Goal: Transaction & Acquisition: Purchase product/service

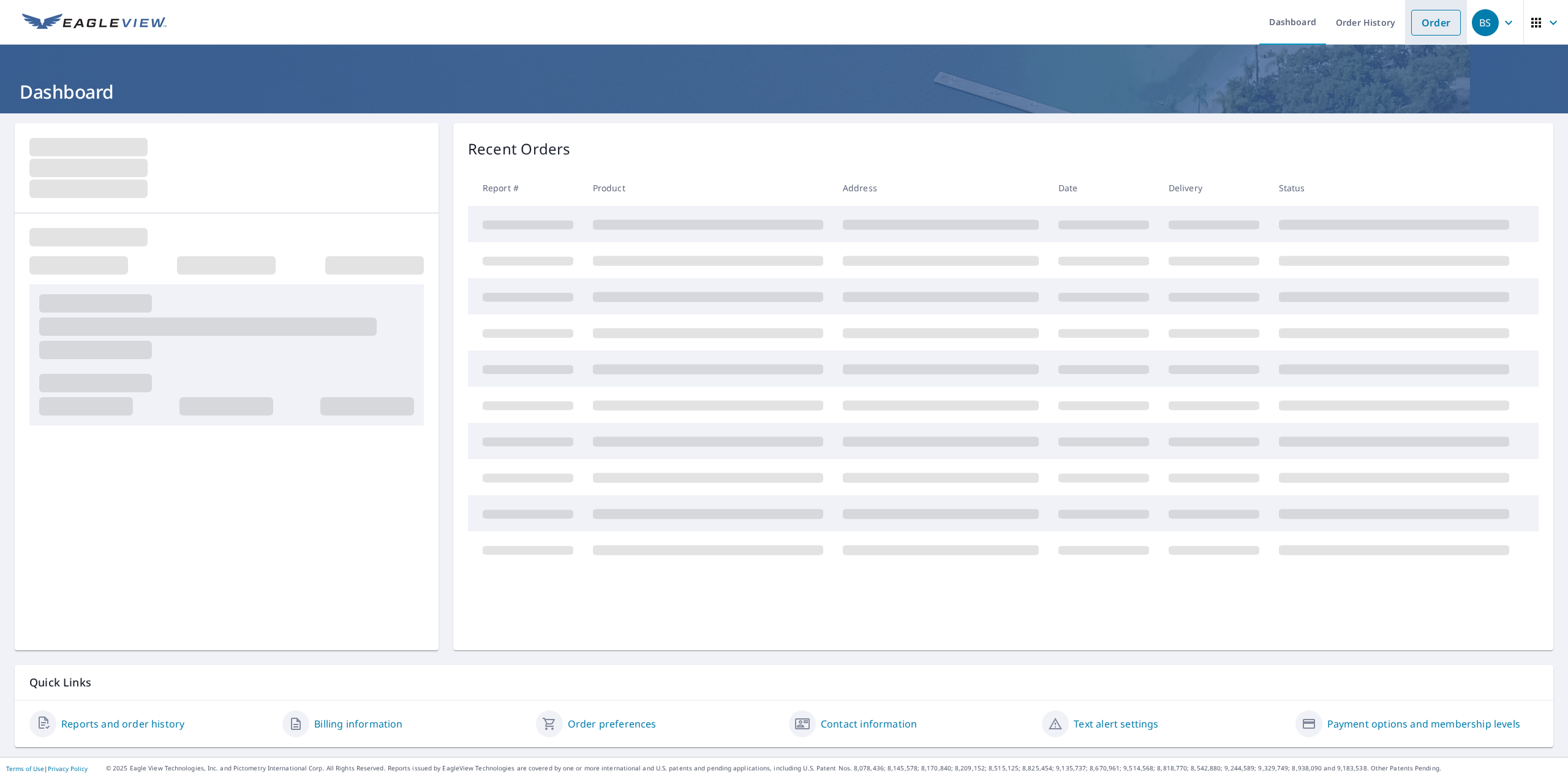
click at [1442, 22] on link "Order" at bounding box center [1435, 22] width 49 height 26
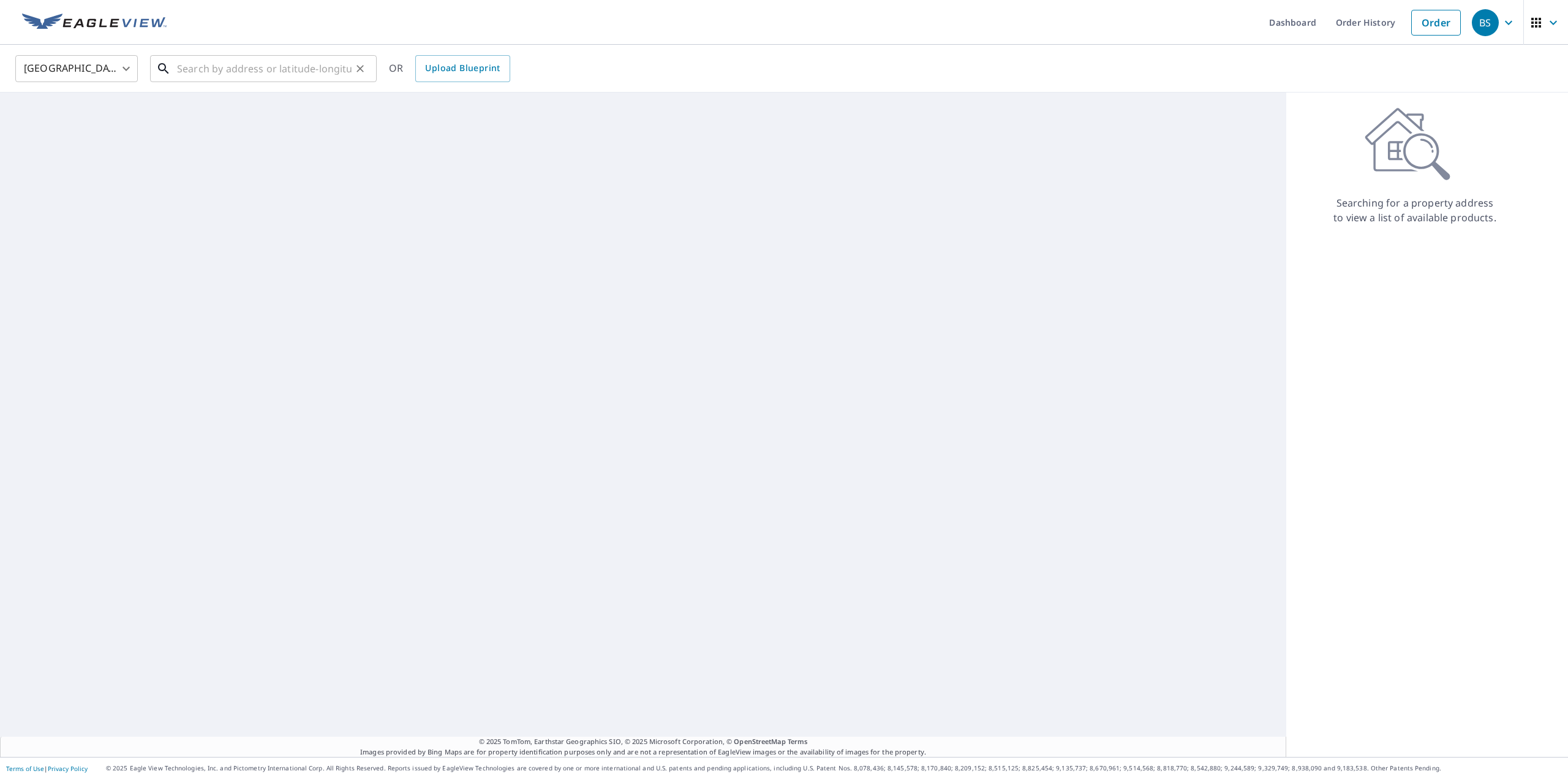
click at [221, 68] on input "text" at bounding box center [264, 68] width 175 height 35
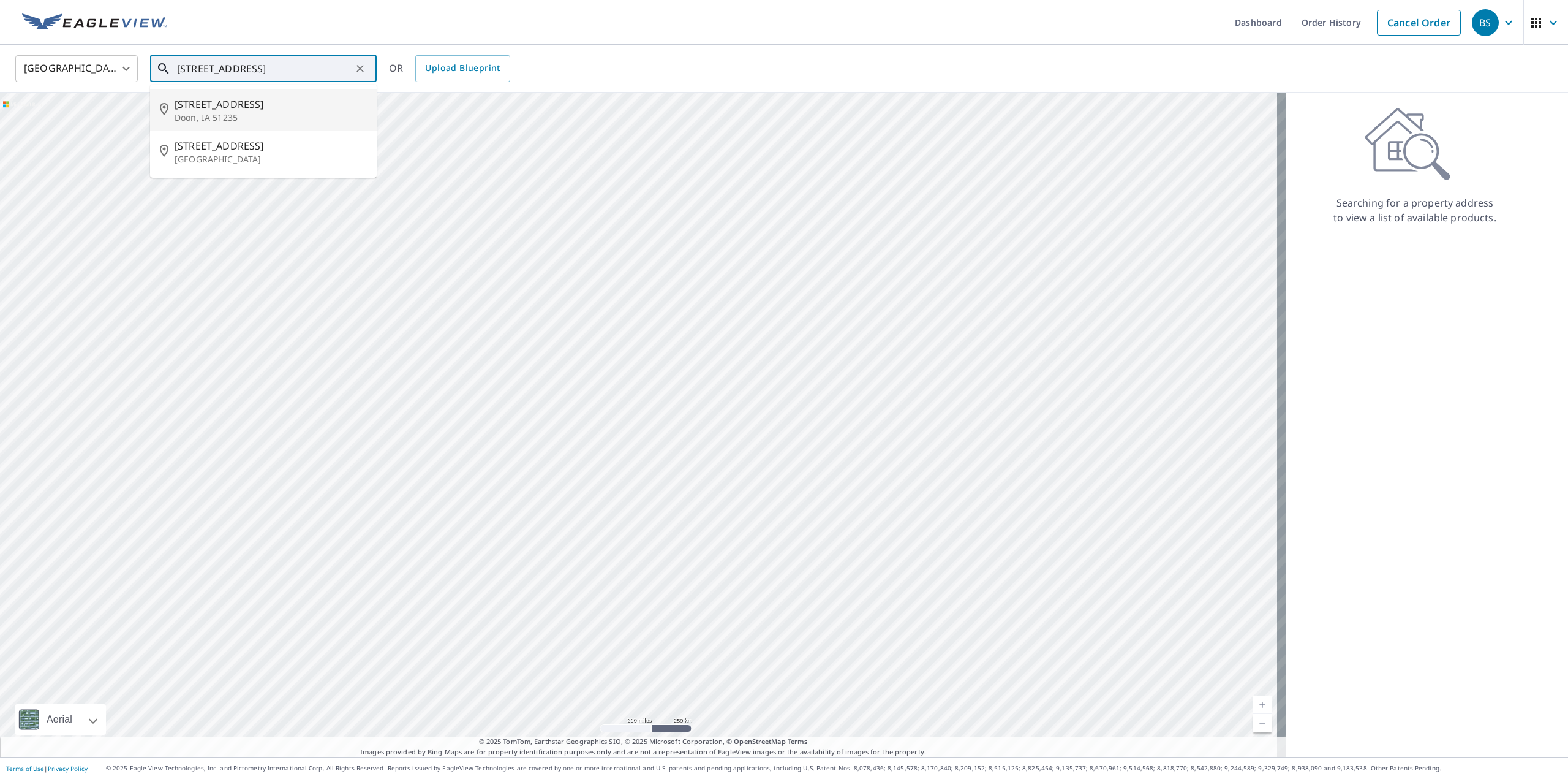
click at [254, 114] on p "Doon, IA 51235" at bounding box center [271, 118] width 192 height 12
type input "[STREET_ADDRESS]"
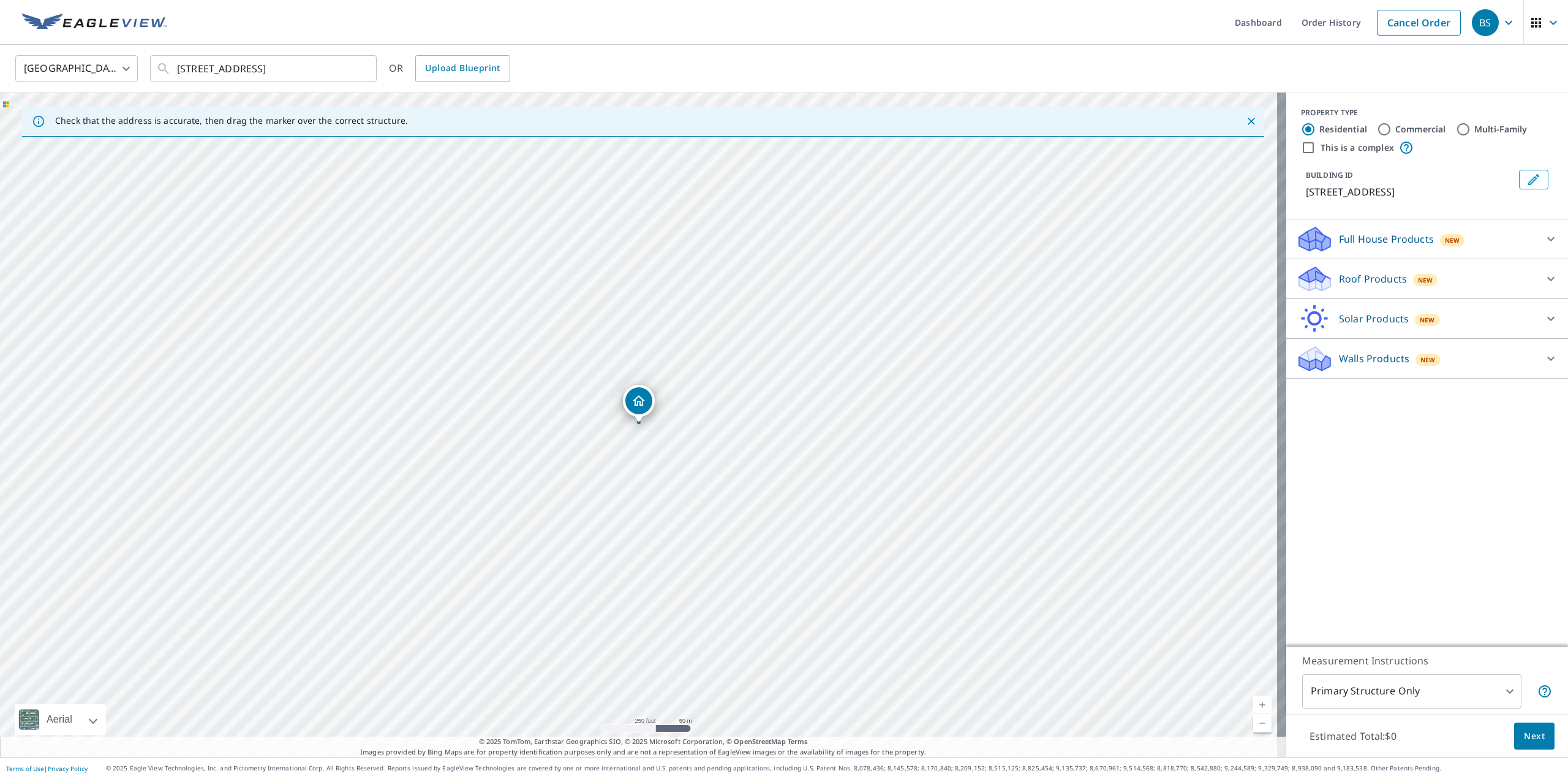
click at [1352, 284] on p "Roof Products" at bounding box center [1373, 279] width 68 height 15
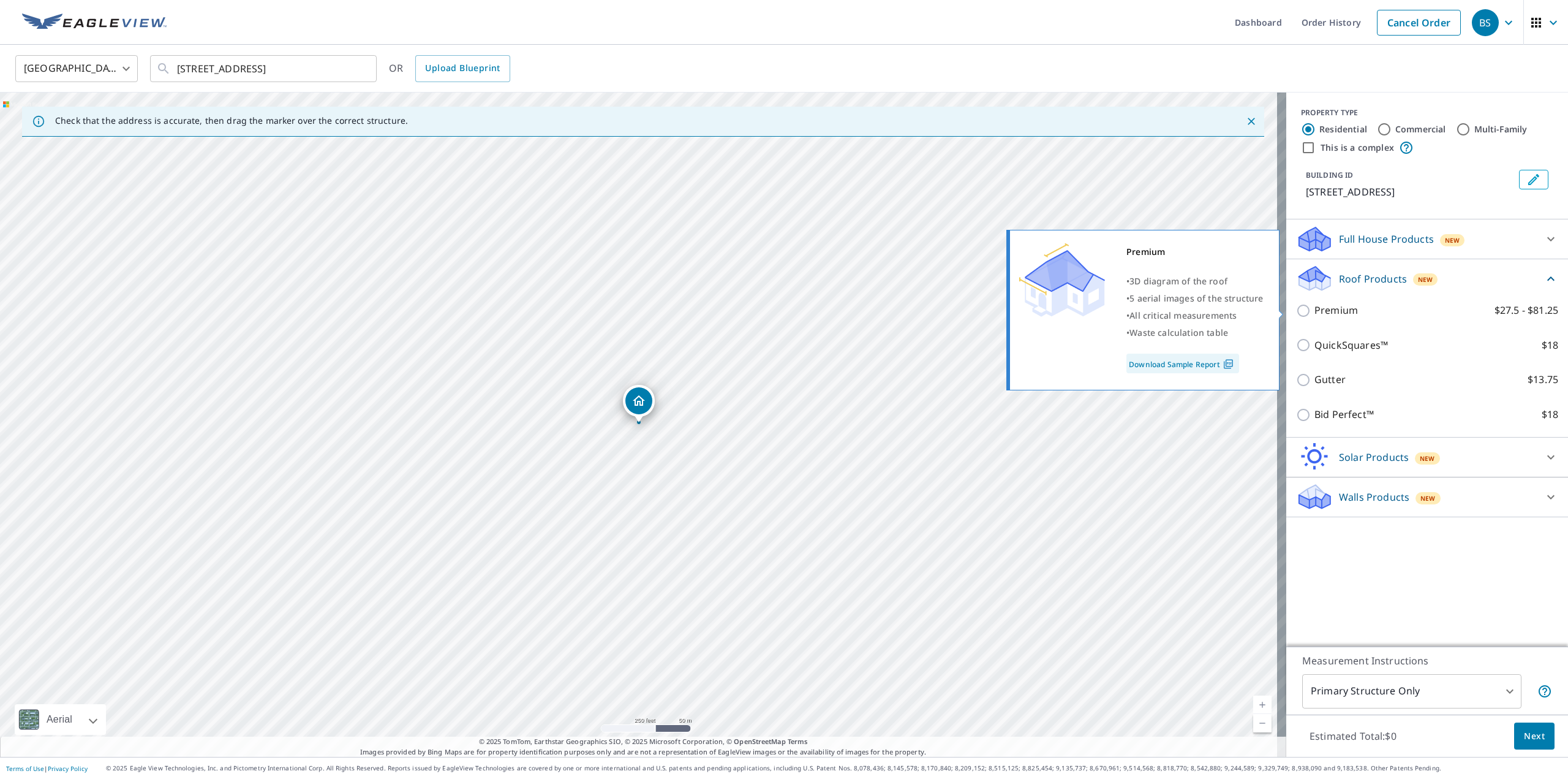
click at [1319, 314] on p "Premium" at bounding box center [1336, 310] width 43 height 16
click at [1314, 314] on input "Premium $27.5 - $81.25" at bounding box center [1305, 311] width 18 height 15
checkbox input "true"
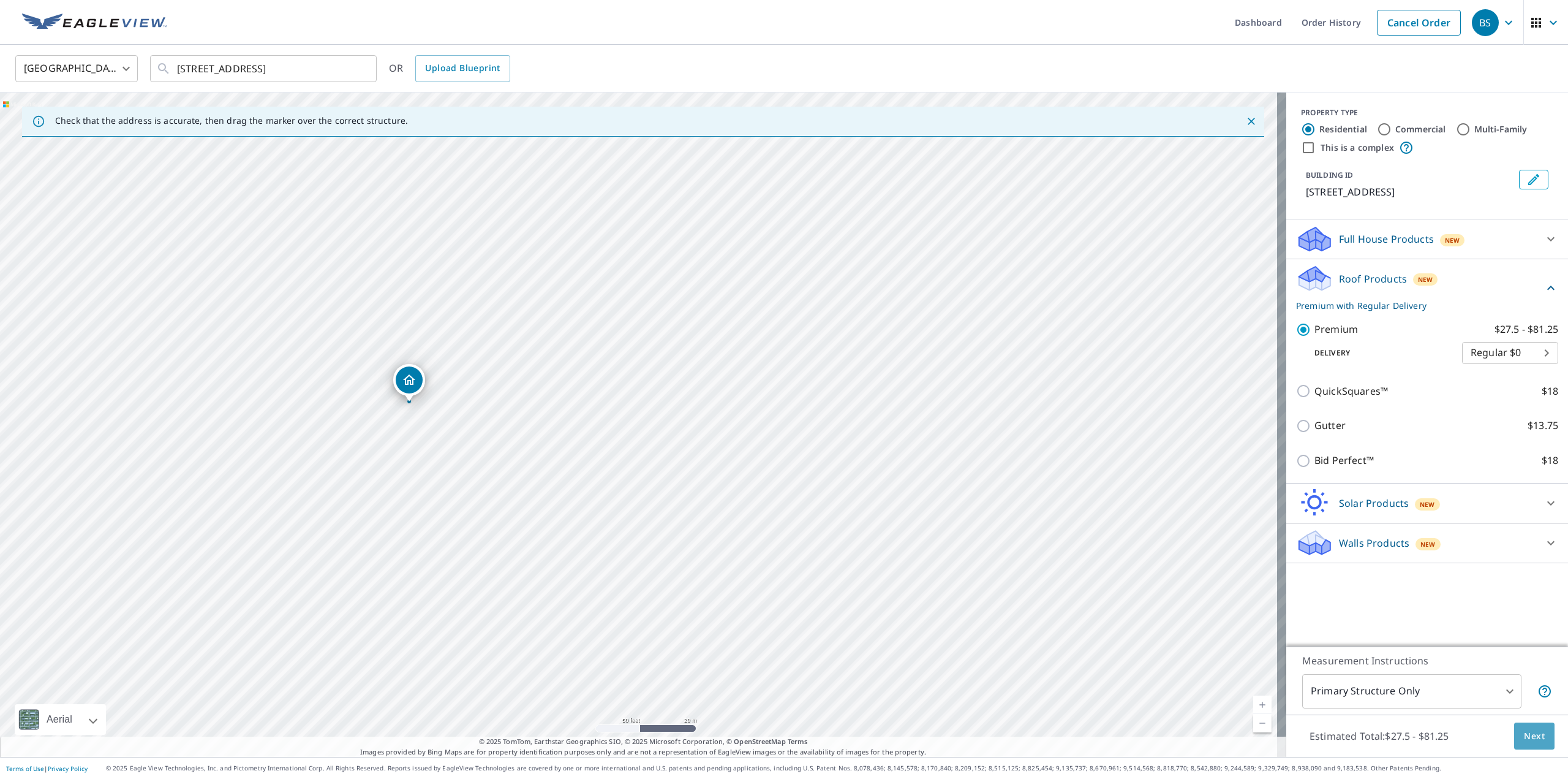
click at [1524, 737] on span "Next" at bounding box center [1534, 736] width 21 height 16
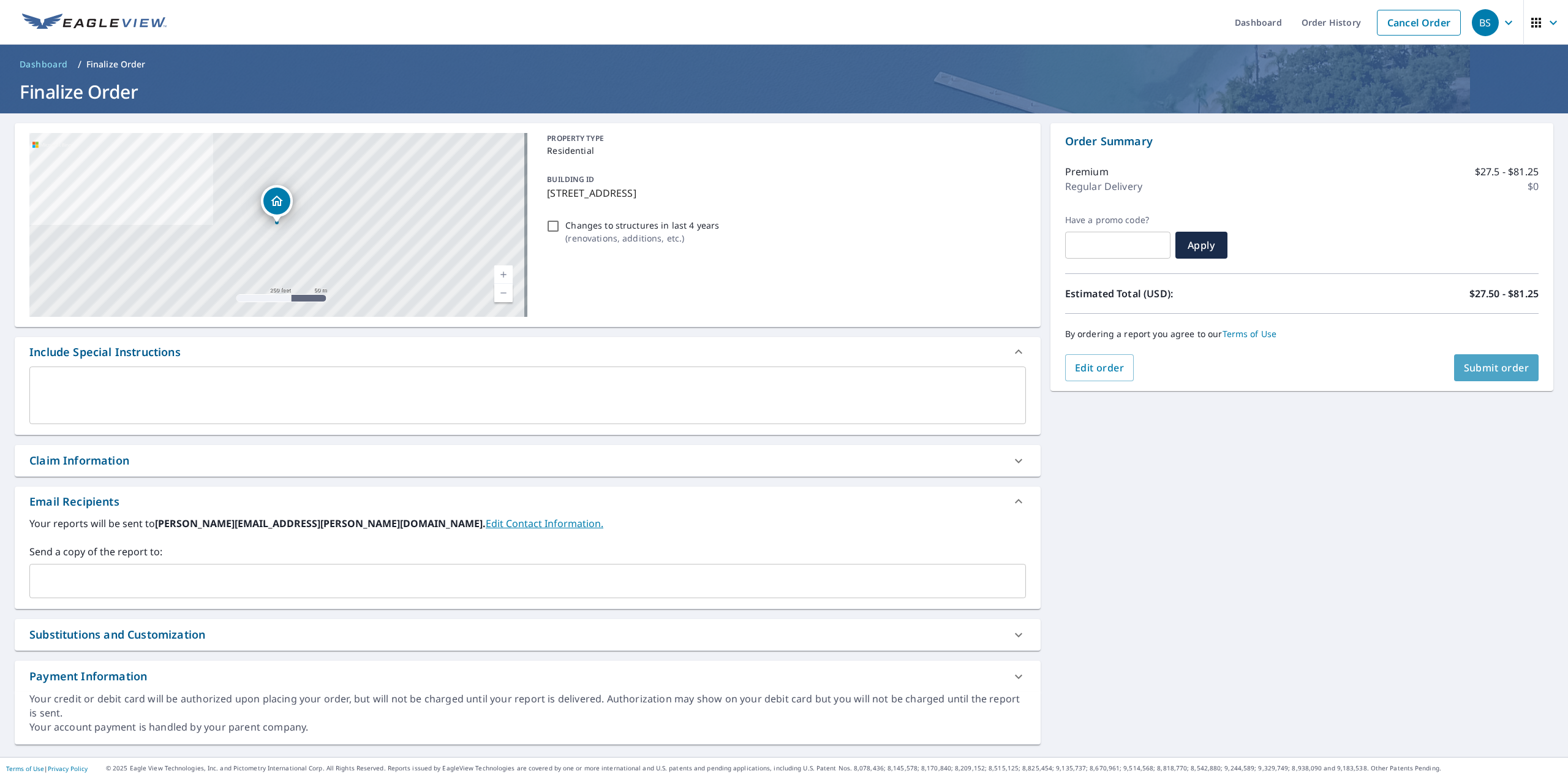
click at [1470, 365] on span "Submit order" at bounding box center [1496, 368] width 66 height 14
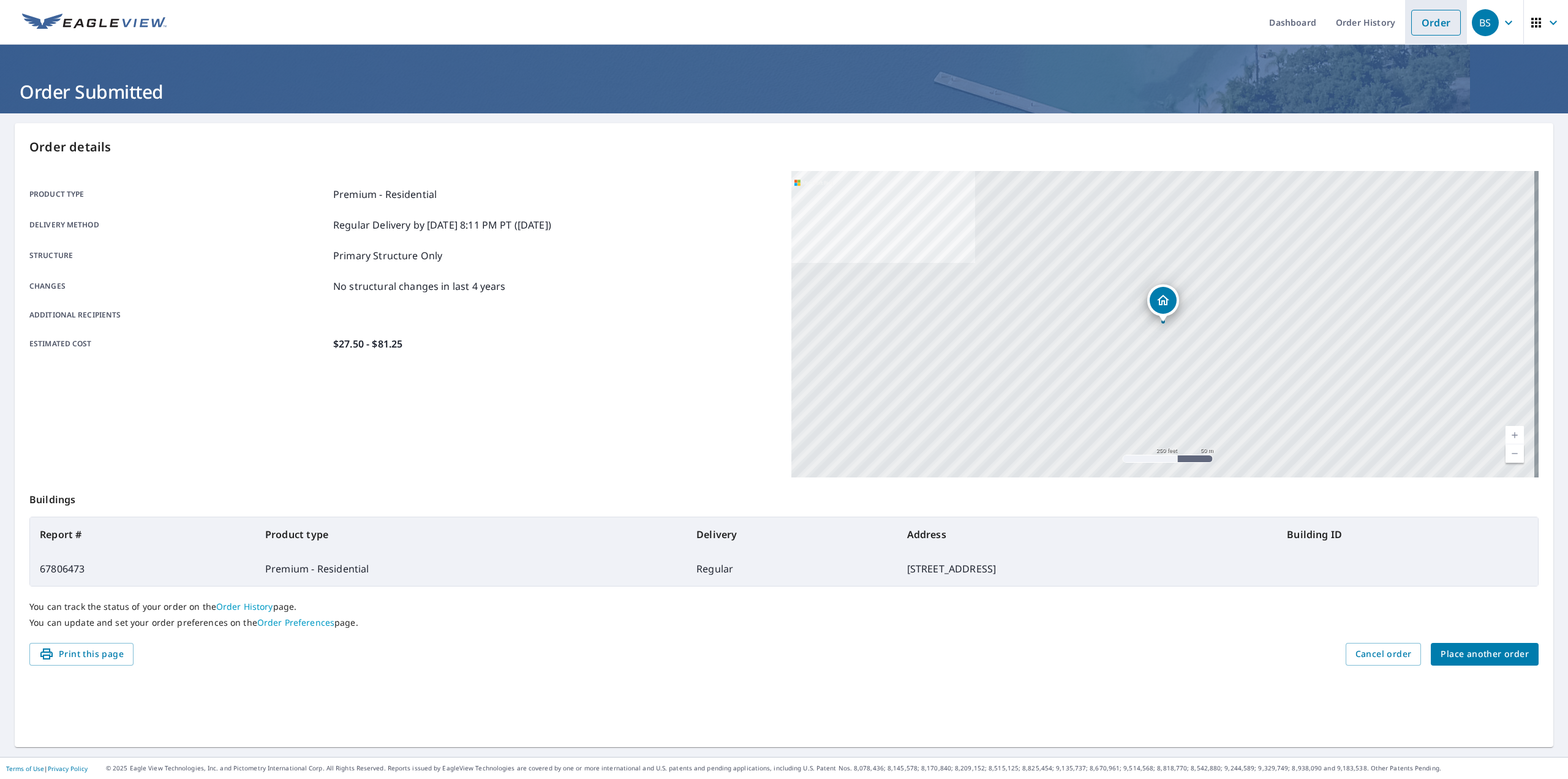
click at [1419, 28] on link "Order" at bounding box center [1435, 22] width 49 height 26
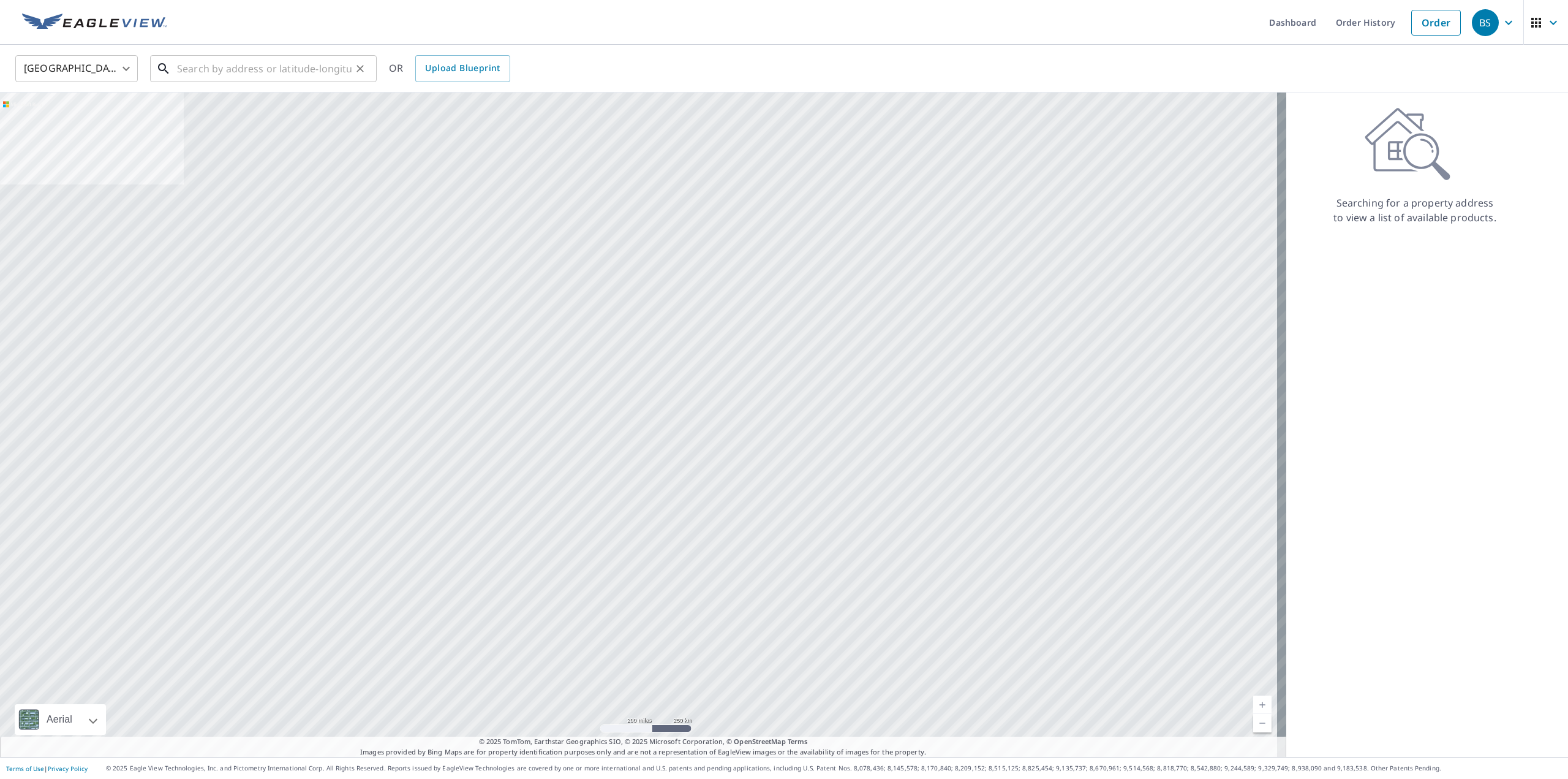
click at [258, 52] on input "text" at bounding box center [264, 68] width 175 height 35
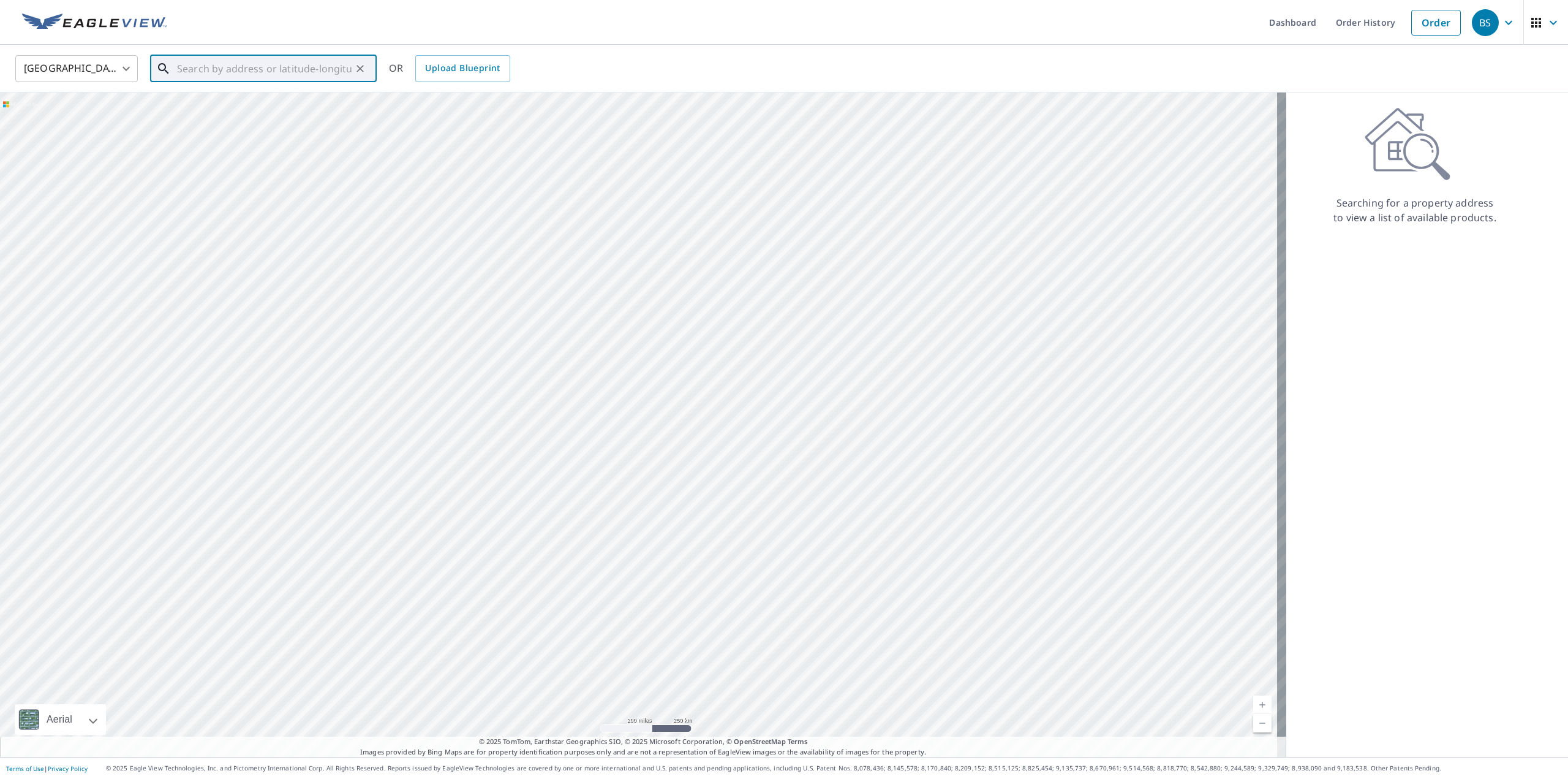
click at [257, 64] on input "text" at bounding box center [264, 68] width 175 height 35
click at [254, 94] on li "[STREET_ADDRESS][PERSON_NAME]" at bounding box center [263, 110] width 227 height 42
type input "[STREET_ADDRESS][PERSON_NAME]"
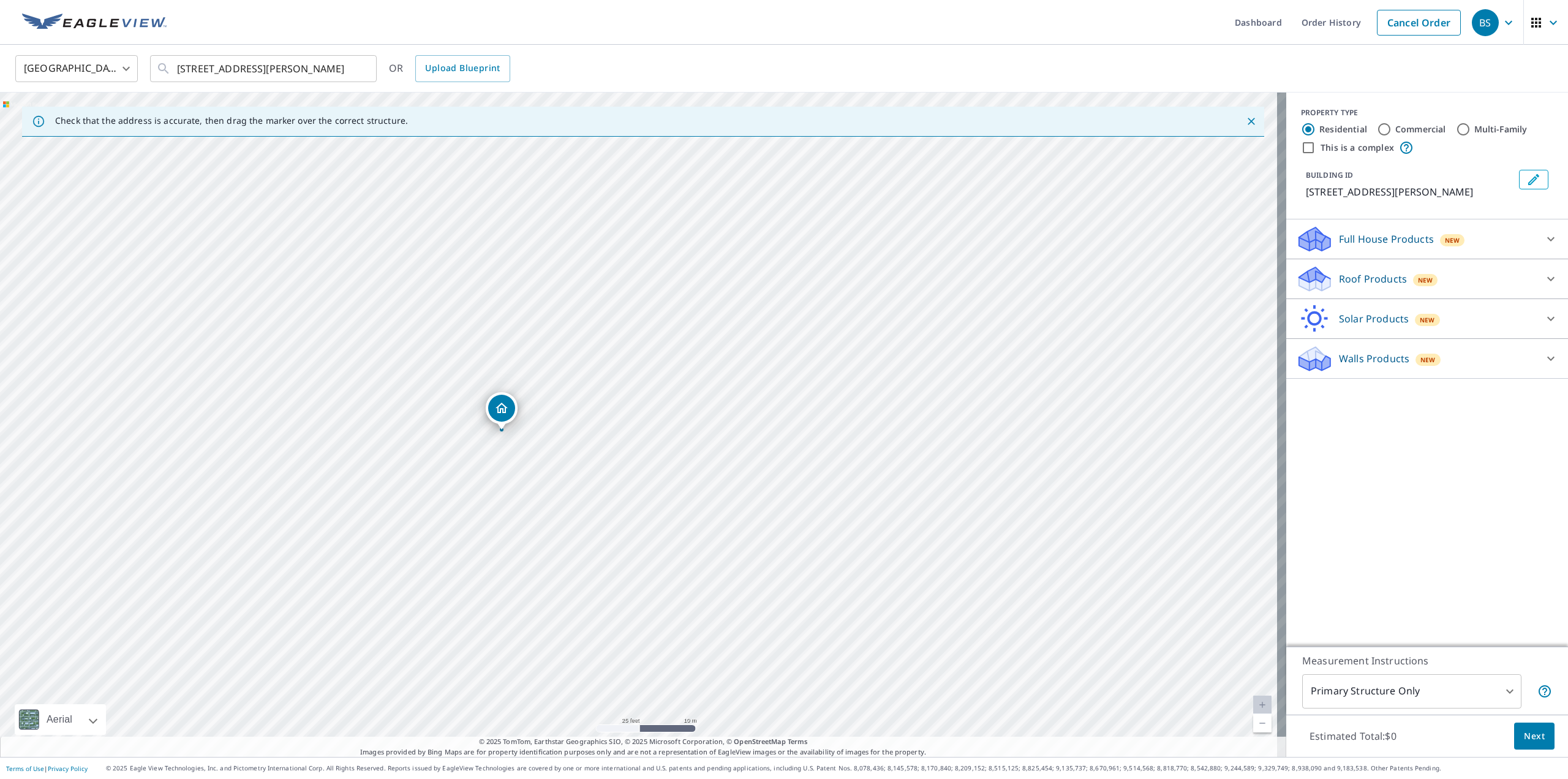
click at [1347, 279] on p "Roof Products" at bounding box center [1373, 279] width 68 height 15
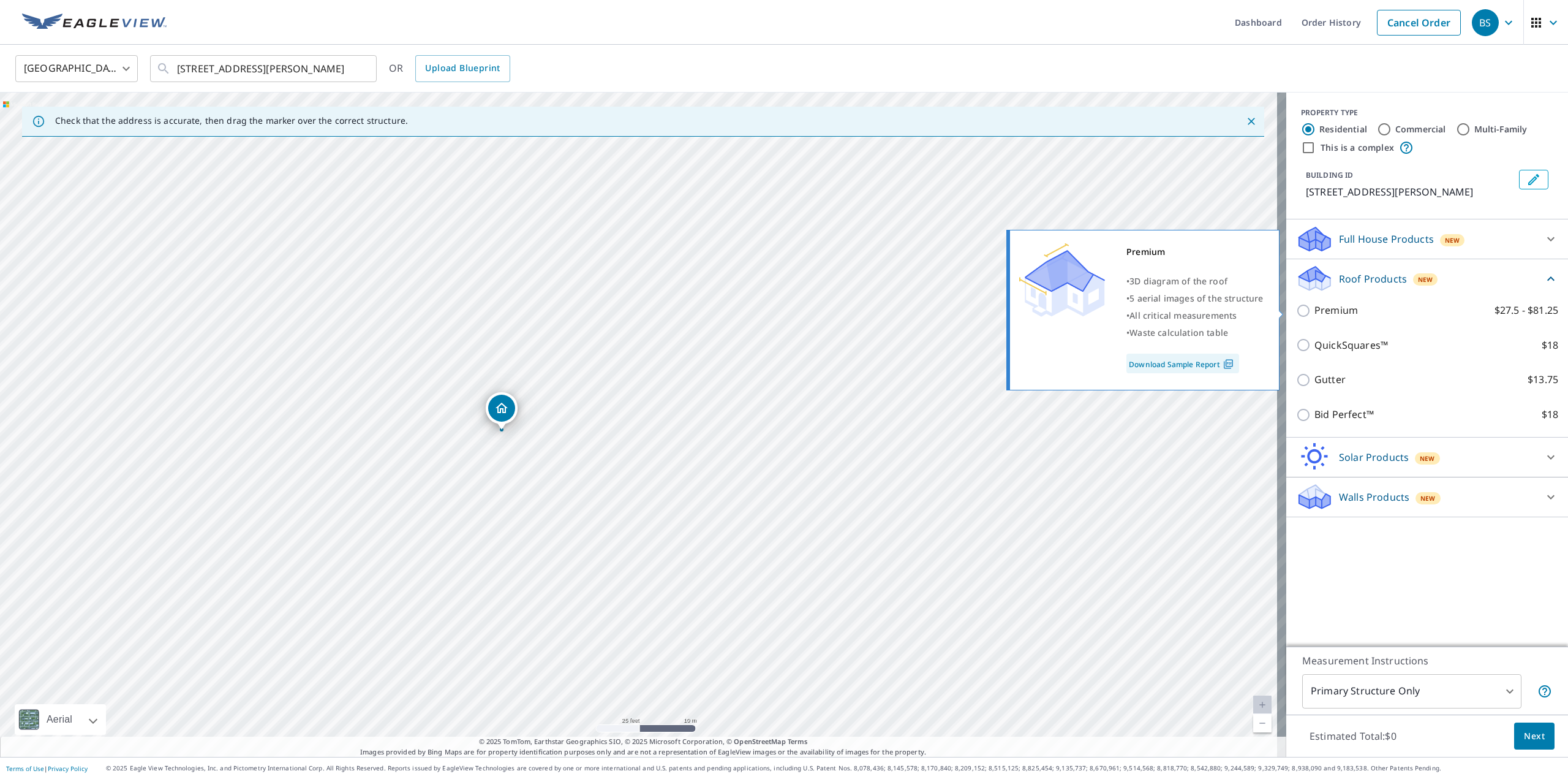
click at [1315, 315] on p "Premium" at bounding box center [1336, 310] width 43 height 16
click at [1314, 315] on input "Premium $27.5 - $81.25" at bounding box center [1305, 311] width 18 height 15
checkbox input "true"
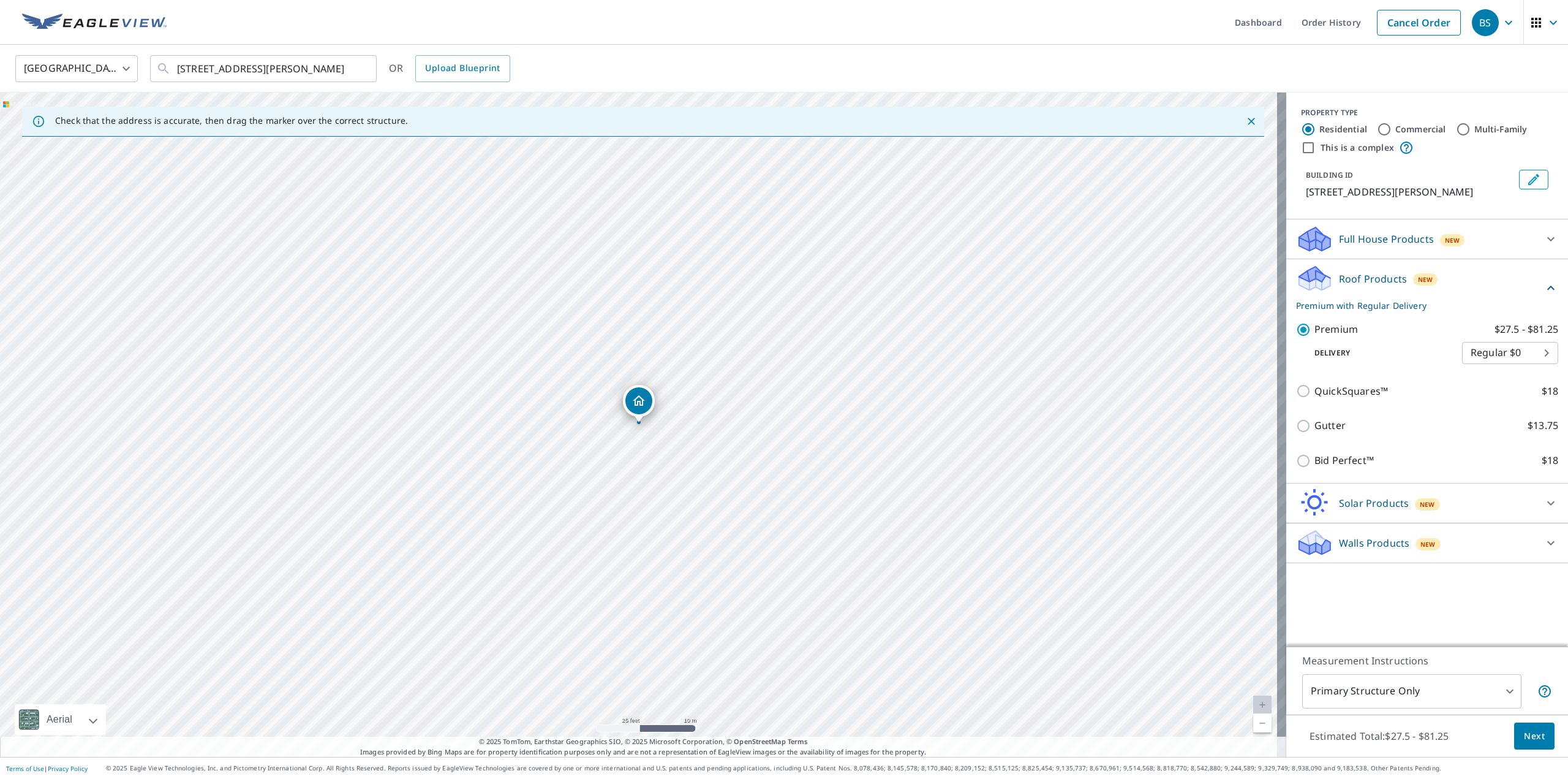
click at [1524, 738] on span "Next" at bounding box center [1534, 736] width 21 height 16
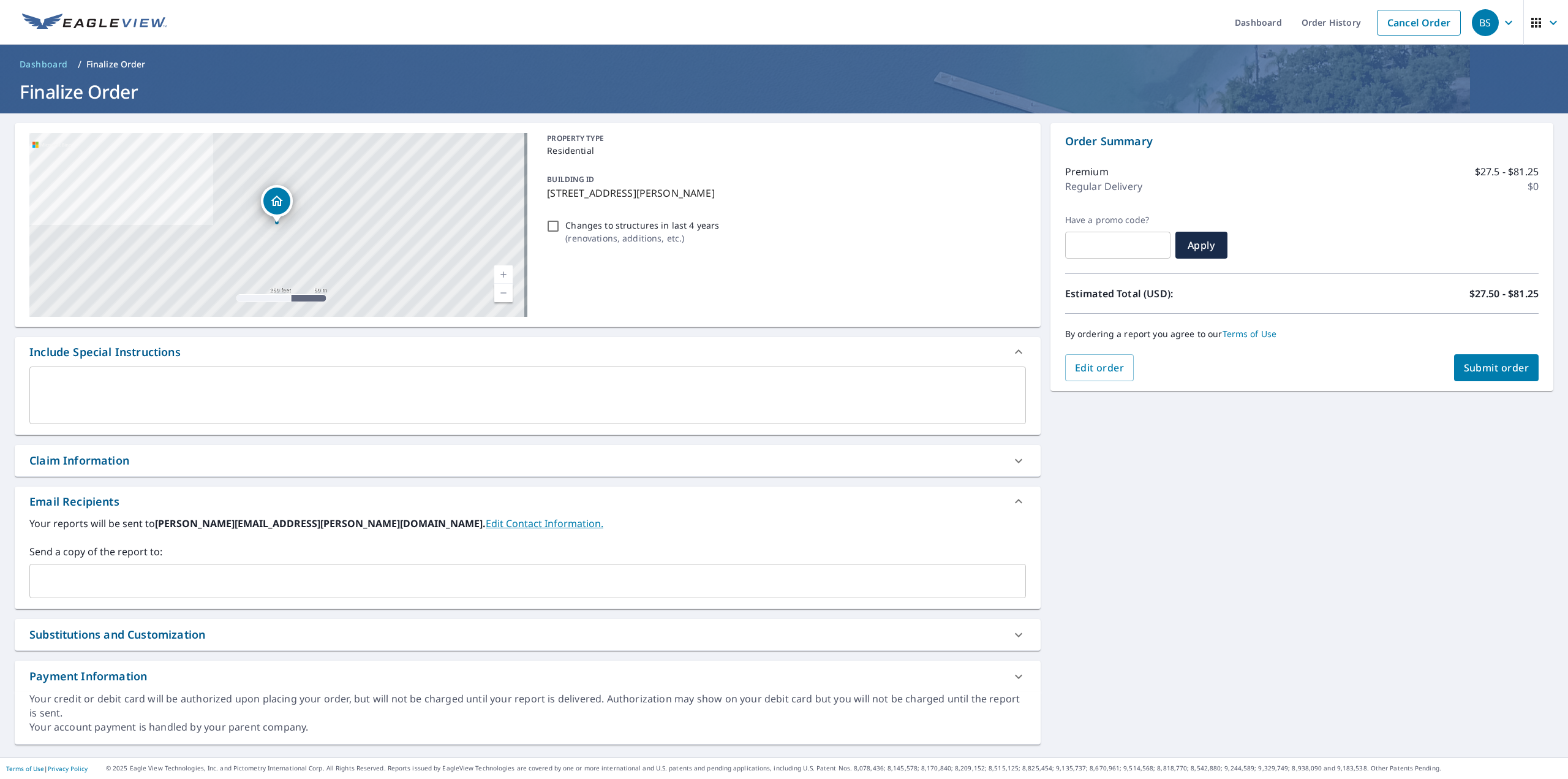
click at [1473, 353] on div "By ordering a report you agree to our Terms of Use" at bounding box center [1302, 334] width 474 height 41
click at [1473, 356] on button "Submit order" at bounding box center [1497, 368] width 85 height 27
